Goal: Information Seeking & Learning: Check status

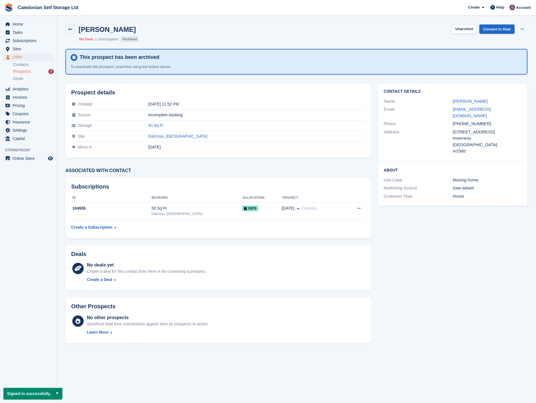
click at [32, 73] on div "Prospects 3" at bounding box center [33, 71] width 41 height 5
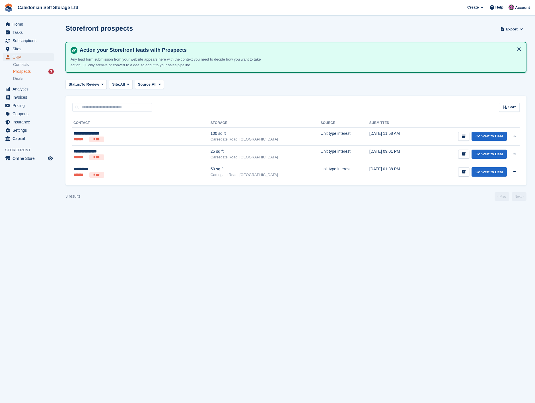
click at [20, 55] on span "CRM" at bounding box center [30, 57] width 34 height 8
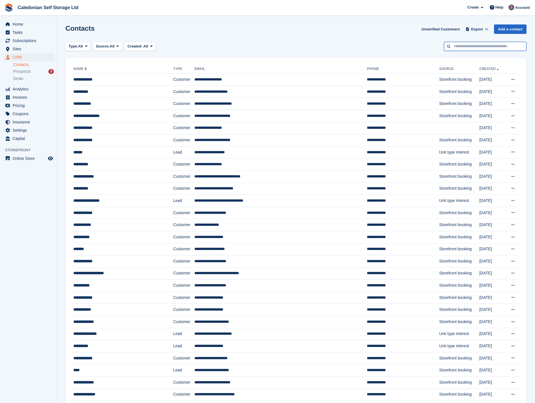
click at [472, 48] on input "text" at bounding box center [485, 46] width 82 height 9
type input "****"
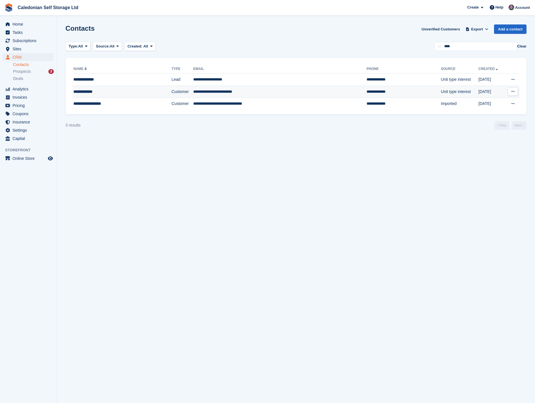
click at [226, 93] on td "**********" at bounding box center [279, 92] width 173 height 12
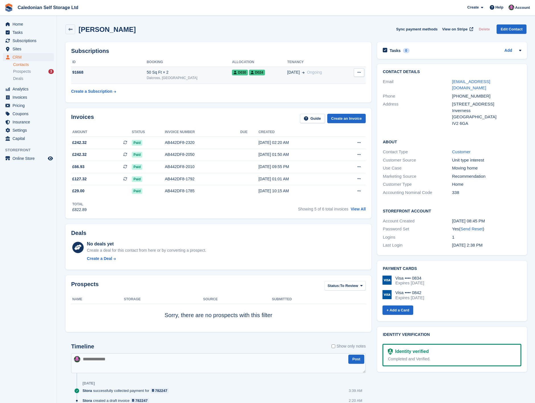
click at [358, 74] on icon at bounding box center [358, 73] width 3 height 4
click at [253, 73] on div "D030 D024" at bounding box center [259, 72] width 55 height 6
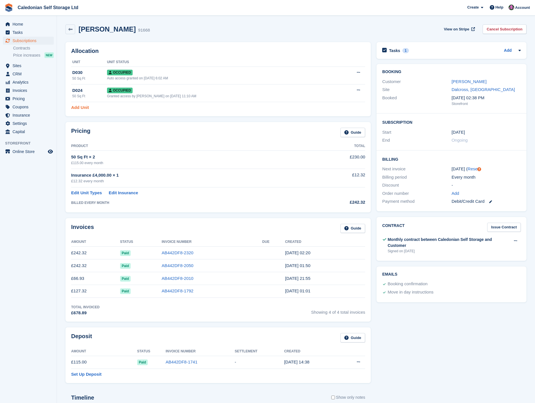
click at [80, 108] on link "Add Unit" at bounding box center [80, 107] width 18 height 7
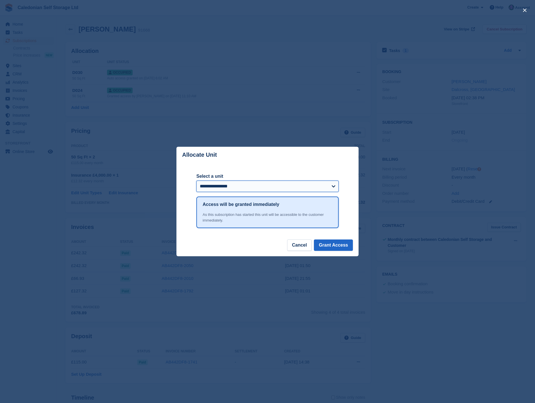
click at [333, 189] on select "**********" at bounding box center [267, 186] width 142 height 11
click at [379, 151] on div "close" at bounding box center [267, 201] width 535 height 403
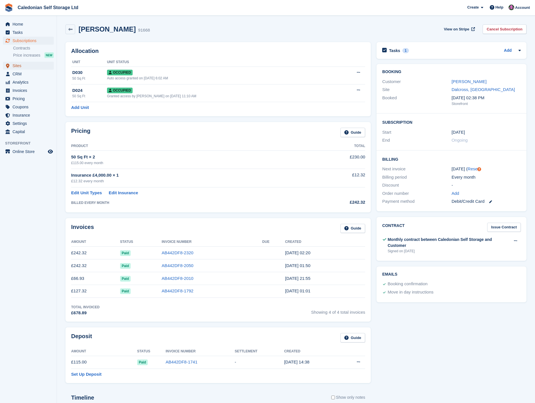
click at [24, 66] on span "Sites" at bounding box center [30, 66] width 34 height 8
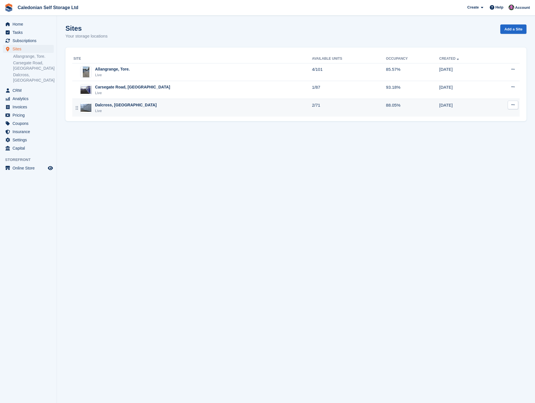
click at [183, 110] on div "Dalcross, Inverness Live" at bounding box center [192, 108] width 238 height 12
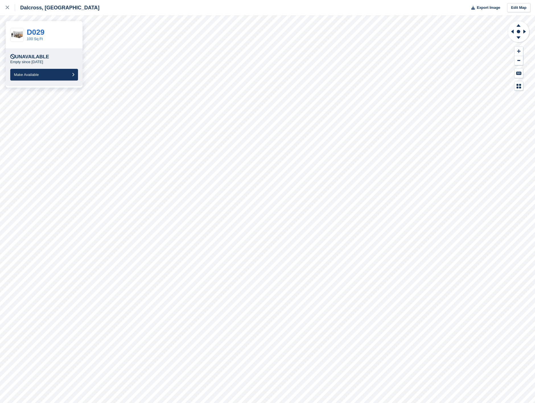
click at [53, 68] on div "Unavailable Empty since 4 Aug Make Available" at bounding box center [44, 67] width 68 height 26
click at [55, 74] on button "Make Available" at bounding box center [44, 75] width 68 height 12
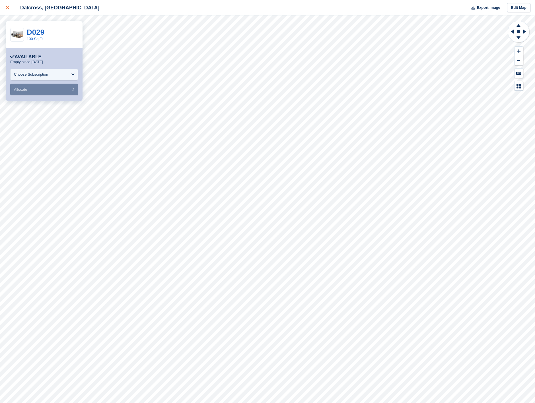
click at [11, 5] on div at bounding box center [10, 7] width 9 height 7
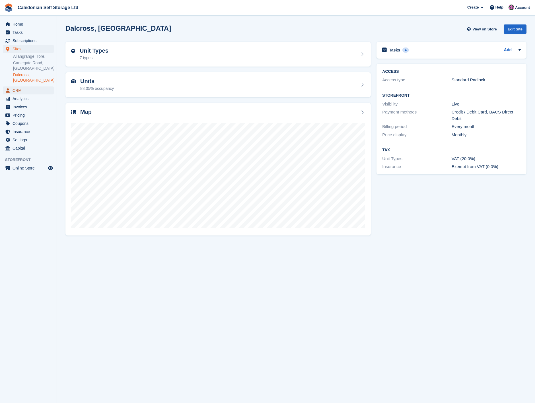
click at [30, 87] on span "CRM" at bounding box center [30, 90] width 34 height 8
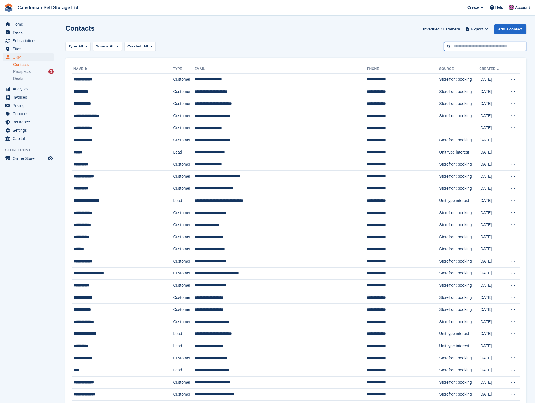
click at [459, 45] on input "text" at bounding box center [485, 46] width 82 height 9
type input "****"
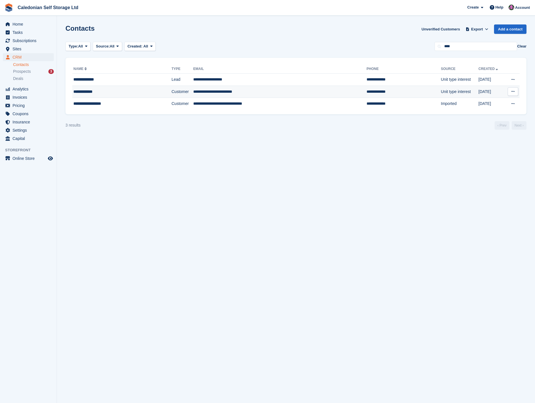
click at [193, 90] on td "**********" at bounding box center [279, 92] width 173 height 12
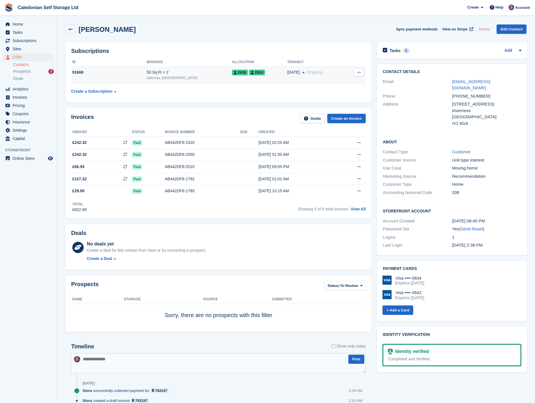
click at [331, 73] on div "01 Jul Ongoing" at bounding box center [316, 72] width 58 height 6
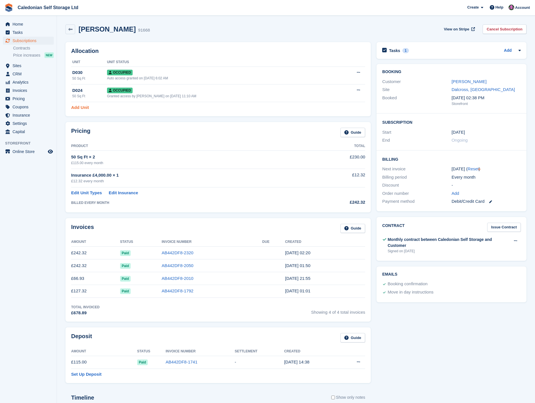
click at [84, 106] on link "Add Unit" at bounding box center [80, 107] width 18 height 7
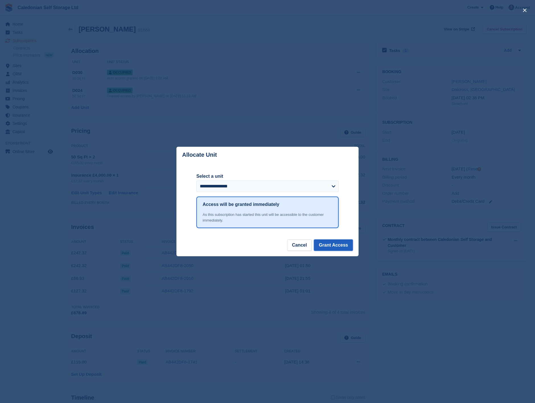
click at [337, 242] on button "Grant Access" at bounding box center [333, 245] width 39 height 11
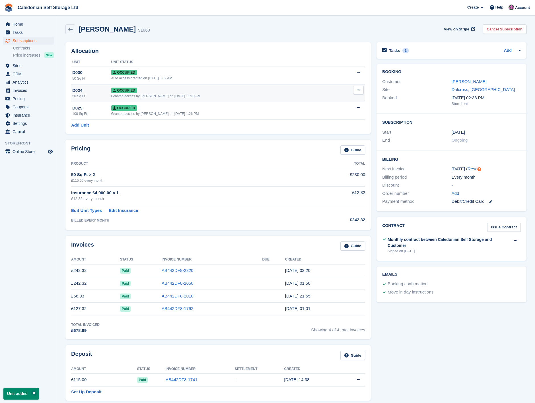
click at [356, 91] on button at bounding box center [358, 90] width 11 height 9
click at [327, 122] on p "Deallocate" at bounding box center [336, 120] width 49 height 7
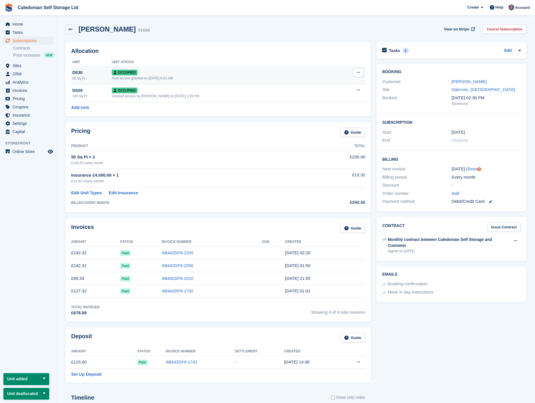
click at [357, 73] on icon at bounding box center [358, 73] width 3 height 4
click at [331, 102] on p "Deallocate" at bounding box center [336, 103] width 49 height 7
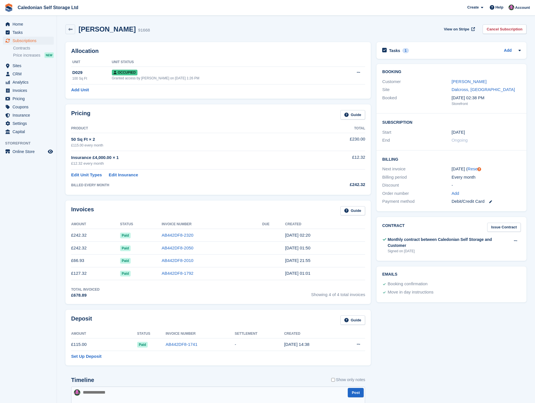
click at [102, 187] on tbody "50 Sq Ft × 2 £115.00 every month £230.00 Insurance £4,000.00 × 1 £12.32 every m…" at bounding box center [218, 161] width 294 height 56
drag, startPoint x: 102, startPoint y: 187, endPoint x: 90, endPoint y: 176, distance: 16.1
click at [90, 175] on link "Edit Unit Types" at bounding box center [86, 175] width 31 height 7
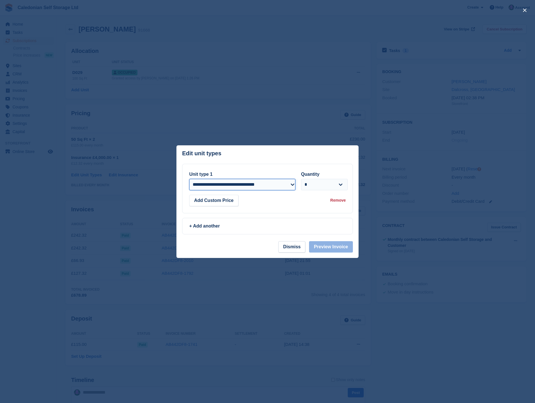
click at [289, 183] on select "**********" at bounding box center [242, 184] width 106 height 11
click at [284, 161] on header "Edit unit types You can't add the same unit type twice: This subscription alrea…" at bounding box center [267, 154] width 182 height 18
click at [214, 226] on div "+ Add another" at bounding box center [267, 226] width 156 height 7
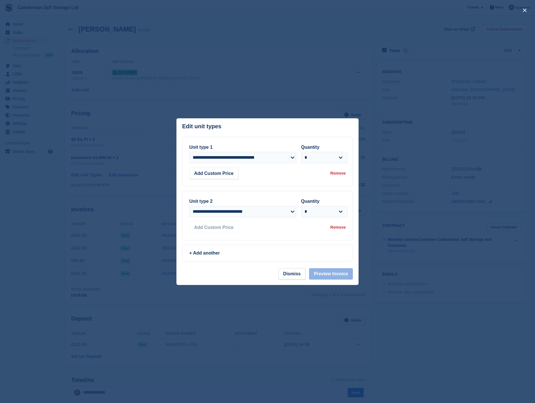
click at [339, 173] on div "Remove" at bounding box center [337, 173] width 15 height 6
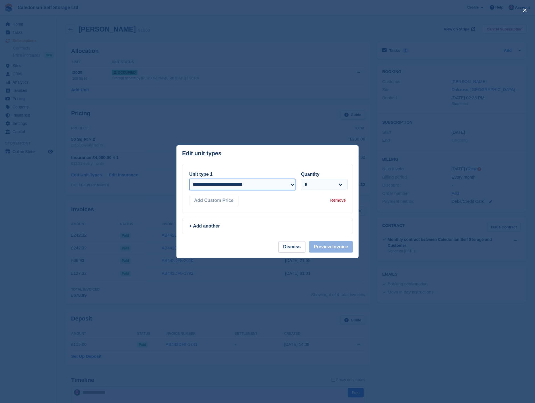
click at [288, 186] on select "**********" at bounding box center [242, 184] width 106 height 11
select select "*****"
click at [189, 179] on select "**********" at bounding box center [242, 184] width 106 height 11
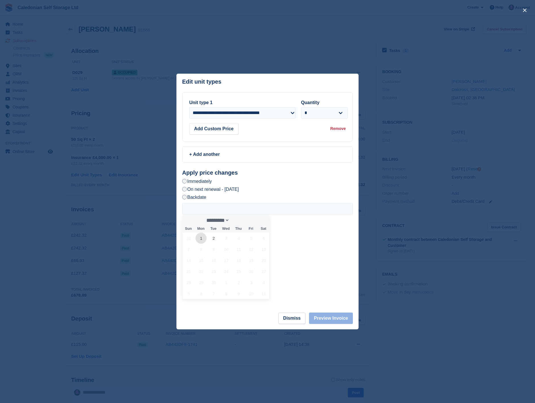
click at [200, 238] on span "1" at bounding box center [200, 238] width 11 height 11
type input "**********"
click at [327, 319] on button "Preview Invoice" at bounding box center [331, 318] width 44 height 11
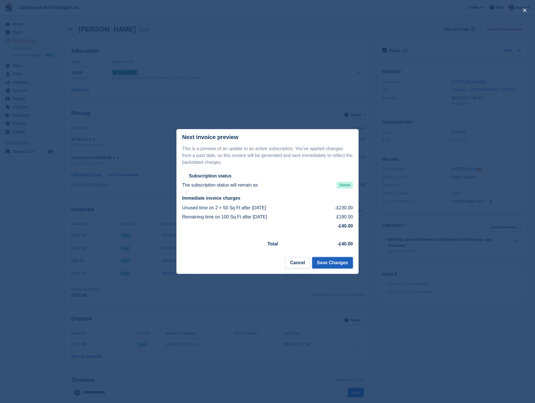
click at [333, 266] on button "Save Changes" at bounding box center [332, 262] width 41 height 11
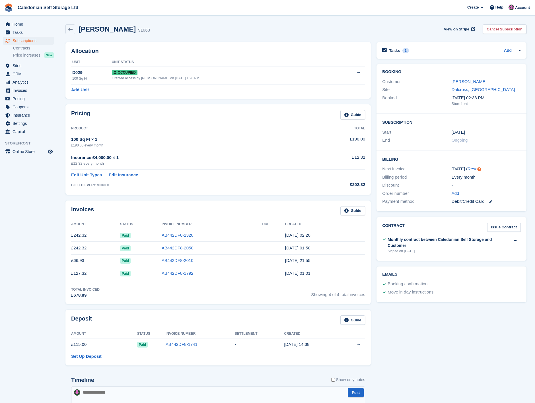
drag, startPoint x: 72, startPoint y: 30, endPoint x: 74, endPoint y: 36, distance: 6.2
click at [72, 30] on icon at bounding box center [70, 29] width 4 height 4
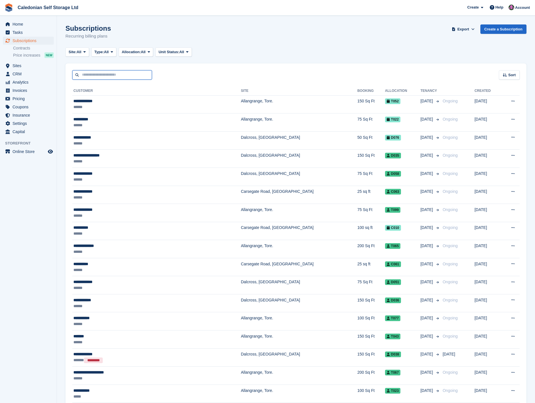
click at [116, 79] on input "text" at bounding box center [112, 74] width 80 height 9
type input "****"
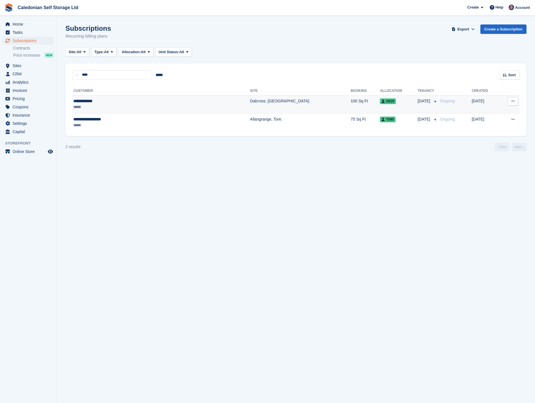
click at [145, 105] on div "*****" at bounding box center [124, 107] width 103 height 6
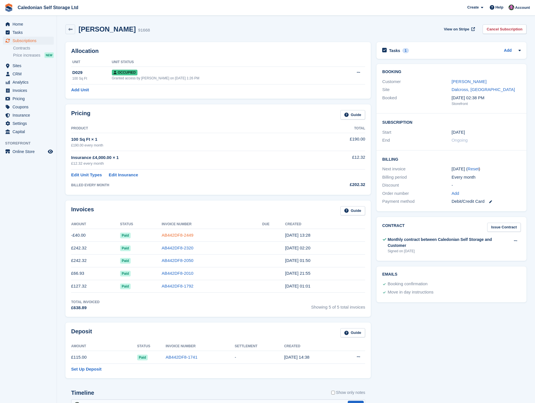
click at [188, 236] on link "AB442DF8-2449" at bounding box center [178, 235] width 32 height 5
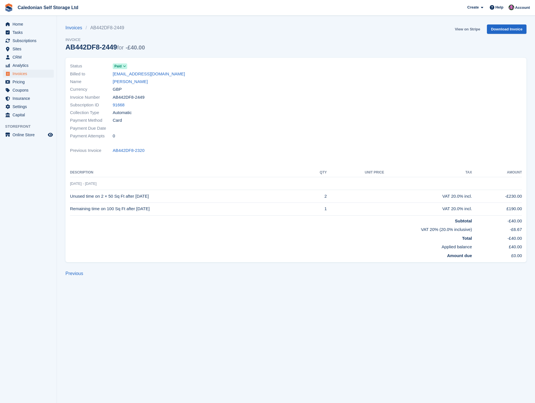
click at [468, 30] on link "View on Stripe" at bounding box center [467, 28] width 30 height 9
click at [507, 27] on link "Download Invoice" at bounding box center [507, 28] width 40 height 9
click at [154, 73] on link "gemma.gardner1992@gmail.com" at bounding box center [149, 74] width 72 height 7
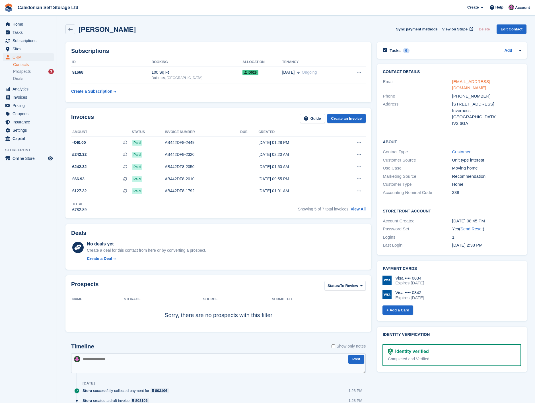
click at [457, 81] on link "gemma.gardner1992@gmail.com" at bounding box center [471, 84] width 38 height 11
click at [457, 29] on span "View on Stripe" at bounding box center [454, 29] width 25 height 6
drag, startPoint x: 72, startPoint y: 32, endPoint x: 73, endPoint y: 36, distance: 4.4
click at [72, 32] on link at bounding box center [70, 29] width 10 height 10
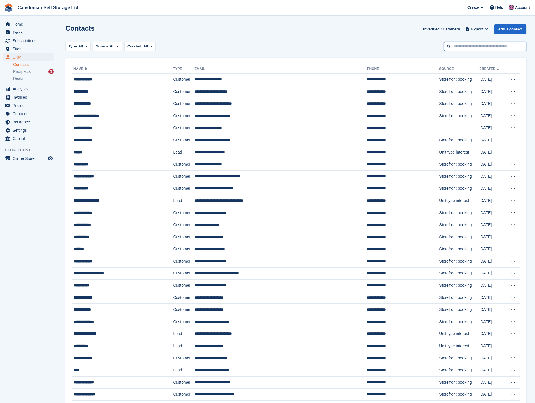
click at [460, 45] on input "text" at bounding box center [485, 46] width 82 height 9
type input "*****"
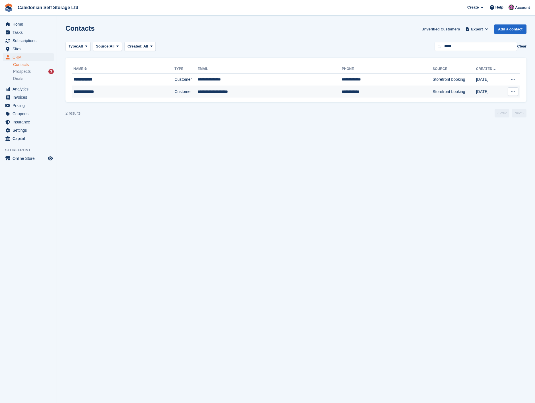
drag, startPoint x: 271, startPoint y: 76, endPoint x: 264, endPoint y: 86, distance: 12.6
click at [271, 76] on td "**********" at bounding box center [269, 80] width 144 height 12
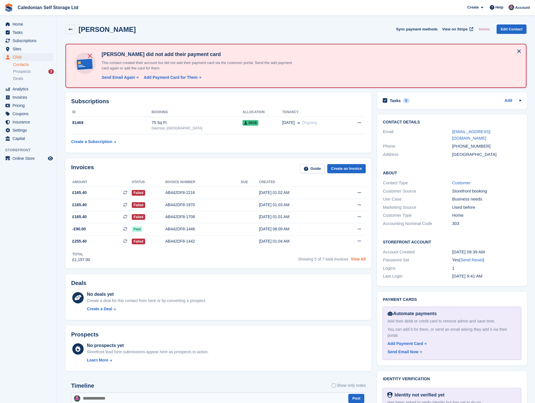
click at [358, 260] on link "View All" at bounding box center [357, 259] width 15 height 5
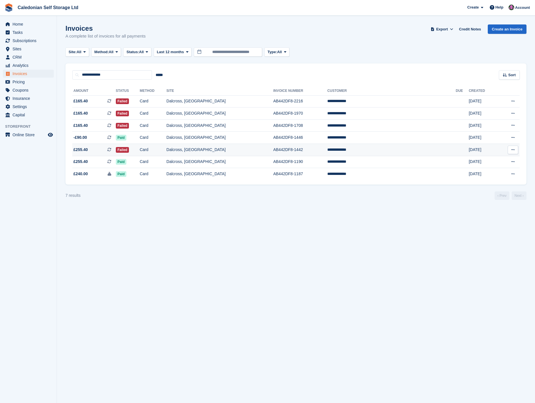
click at [223, 149] on td "Dalcross, [GEOGRAPHIC_DATA]" at bounding box center [219, 150] width 107 height 12
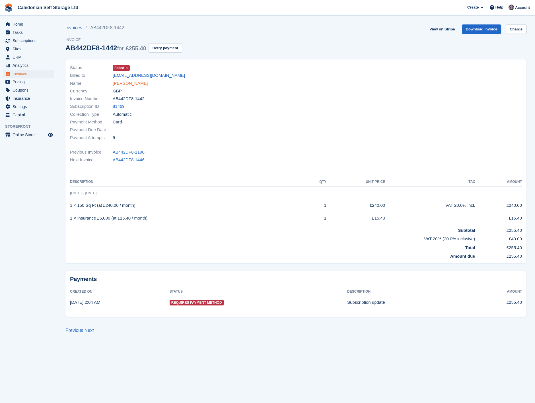
click at [126, 83] on link "[PERSON_NAME]" at bounding box center [130, 83] width 35 height 7
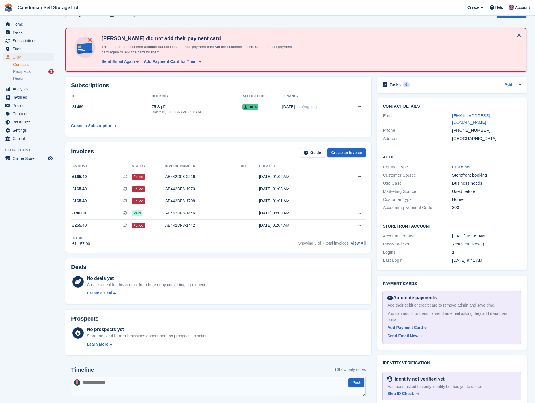
scroll to position [32, 0]
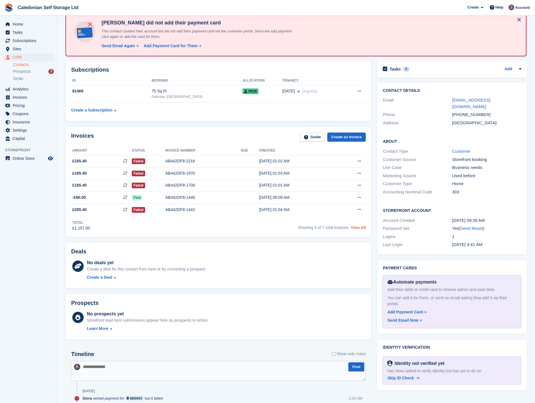
click at [357, 227] on link "View All" at bounding box center [357, 227] width 15 height 5
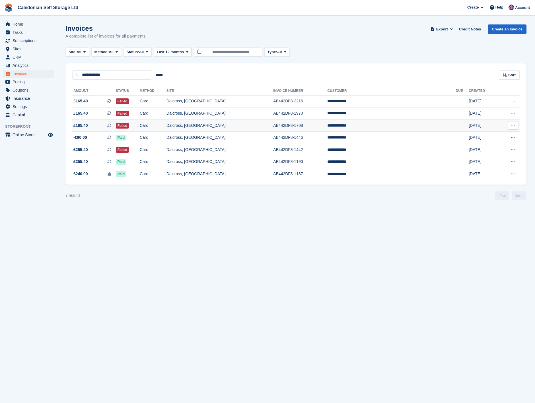
click at [226, 126] on td "Dalcross, [GEOGRAPHIC_DATA]" at bounding box center [219, 125] width 107 height 12
click at [445, 28] on span "Export" at bounding box center [442, 29] width 12 height 6
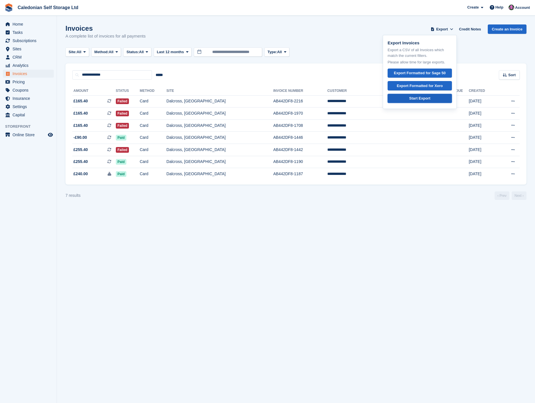
click at [424, 98] on div "Start Export" at bounding box center [419, 99] width 21 height 6
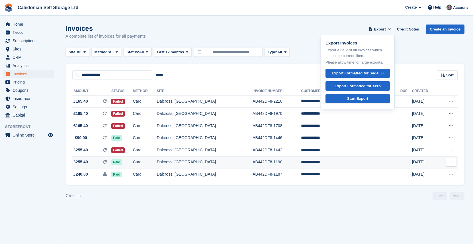
click at [273, 163] on td "AB442DF8-1190" at bounding box center [276, 162] width 48 height 12
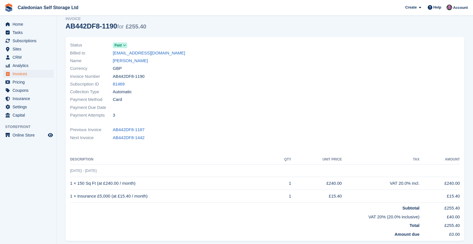
scroll to position [32, 0]
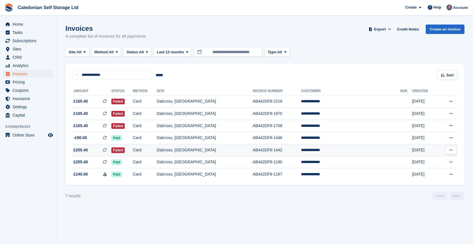
click at [193, 148] on td "Dalcross, [GEOGRAPHIC_DATA]" at bounding box center [205, 150] width 96 height 12
click at [209, 148] on td "Dalcross, [GEOGRAPHIC_DATA]" at bounding box center [205, 150] width 96 height 12
click at [274, 151] on td "AB442DF8-1442" at bounding box center [276, 150] width 48 height 12
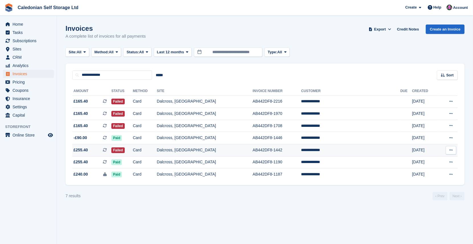
drag, startPoint x: 274, startPoint y: 151, endPoint x: 298, endPoint y: 151, distance: 23.6
click at [298, 151] on td "AB442DF8-1442" at bounding box center [276, 150] width 48 height 12
click at [204, 148] on td "Dalcross, [GEOGRAPHIC_DATA]" at bounding box center [205, 150] width 96 height 12
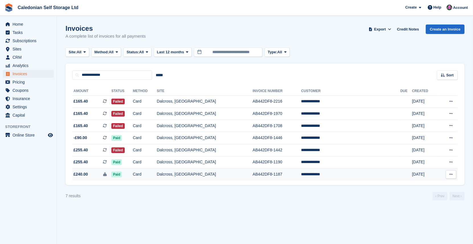
click at [271, 174] on td "AB442DF8-1187" at bounding box center [276, 174] width 48 height 12
click at [208, 173] on td "Dalcross, [GEOGRAPHIC_DATA]" at bounding box center [205, 174] width 96 height 12
click at [80, 174] on span "£240.00" at bounding box center [80, 174] width 15 height 6
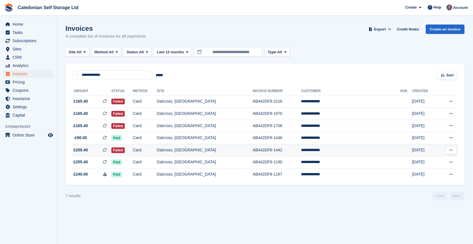
click at [84, 149] on span "£255.40" at bounding box center [80, 150] width 15 height 6
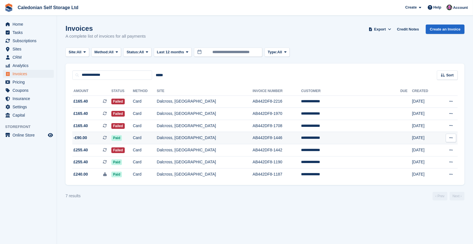
click at [195, 138] on td "Dalcross, [GEOGRAPHIC_DATA]" at bounding box center [205, 138] width 96 height 12
click at [156, 139] on td "Card" at bounding box center [145, 138] width 24 height 12
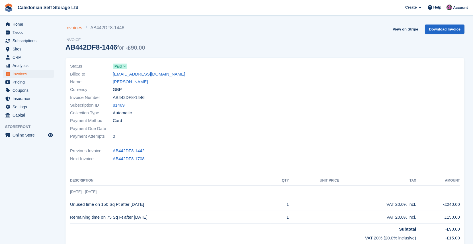
click at [75, 27] on link "Invoices" at bounding box center [75, 27] width 20 height 7
click at [402, 30] on link "View on Stripe" at bounding box center [405, 28] width 30 height 9
click at [135, 80] on link "[PERSON_NAME]" at bounding box center [130, 82] width 35 height 7
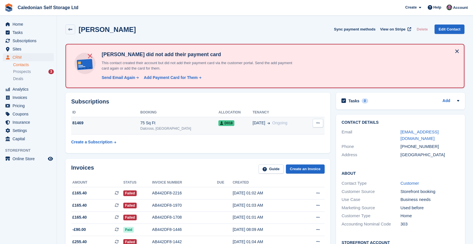
click at [154, 124] on div "75 Sq Ft" at bounding box center [179, 123] width 78 height 6
